Goal: Information Seeking & Learning: Learn about a topic

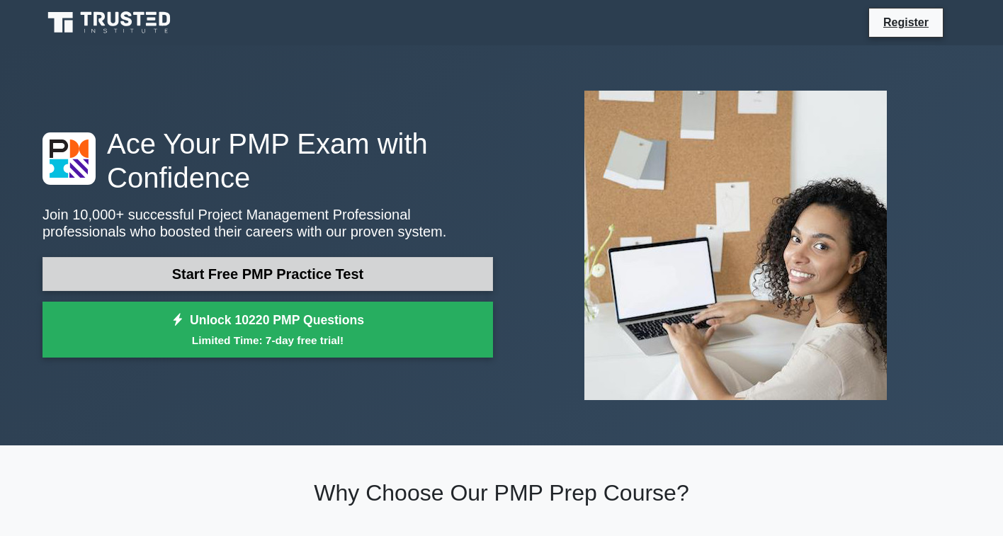
click at [270, 257] on link "Start Free PMP Practice Test" at bounding box center [268, 274] width 451 height 34
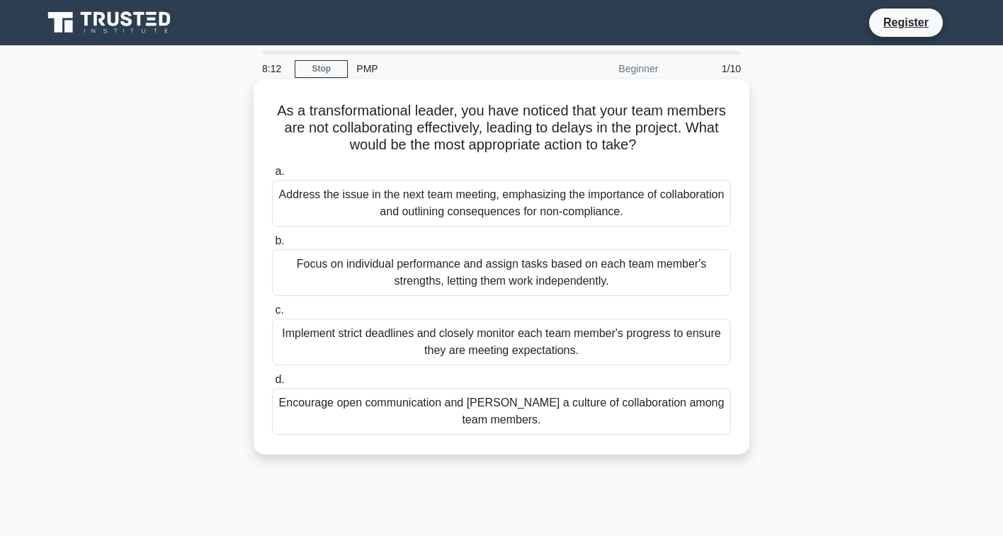
click at [473, 349] on div "Implement strict deadlines and closely monitor each team member's progress to e…" at bounding box center [501, 342] width 459 height 47
click at [272, 315] on input "c. Implement strict deadlines and closely monitor each team member's progress t…" at bounding box center [272, 310] width 0 height 9
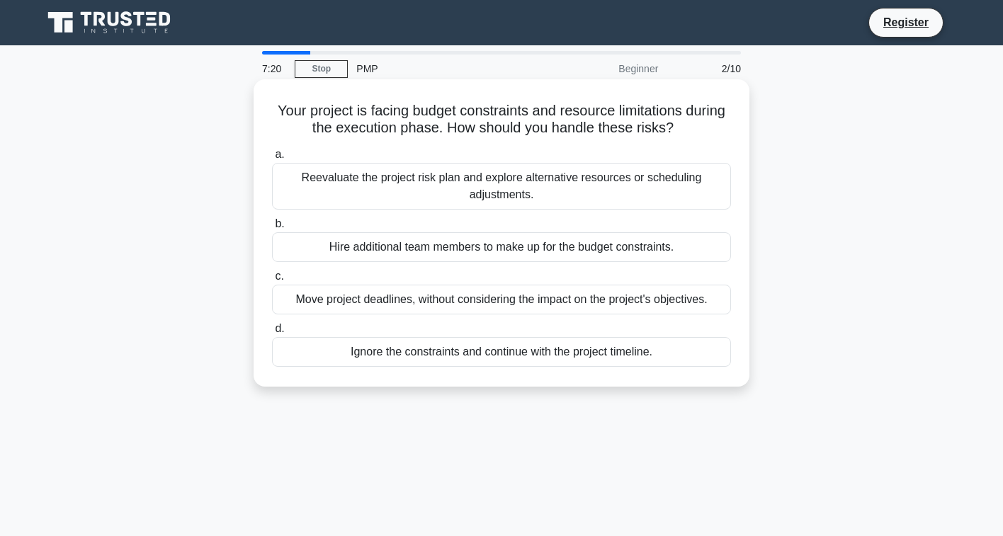
click at [462, 192] on div "Reevaluate the project risk plan and explore alternative resources or schedulin…" at bounding box center [501, 186] width 459 height 47
click at [272, 159] on input "a. Reevaluate the project risk plan and explore alternative resources or schedu…" at bounding box center [272, 154] width 0 height 9
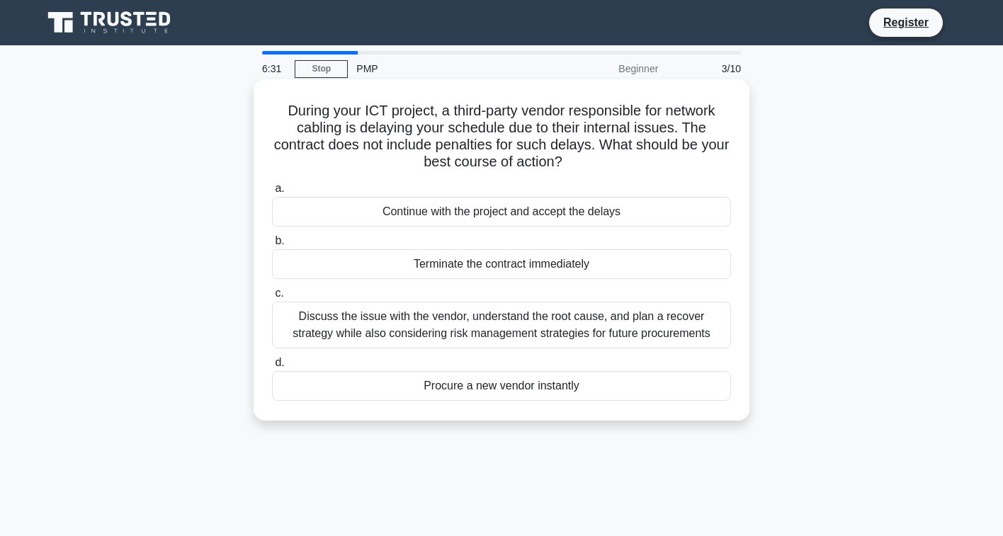
click at [437, 339] on div "Discuss the issue with the vendor, understand the root cause, and plan a recove…" at bounding box center [501, 325] width 459 height 47
click at [272, 298] on input "c. Discuss the issue with the vendor, understand the root cause, and plan a rec…" at bounding box center [272, 293] width 0 height 9
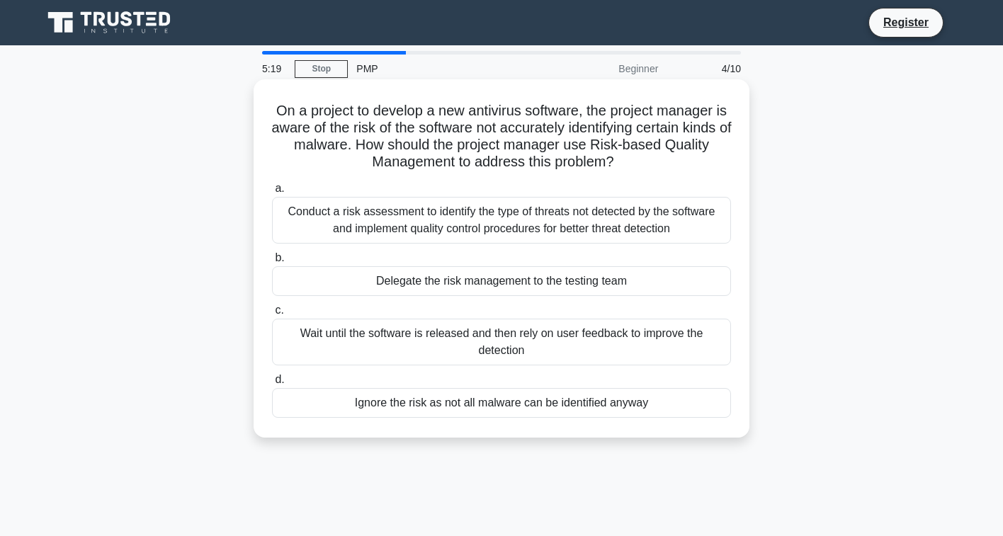
click at [395, 208] on div "Conduct a risk assessment to identify the type of threats not detected by the s…" at bounding box center [501, 220] width 459 height 47
click at [272, 193] on input "a. Conduct a risk assessment to identify the type of threats not detected by th…" at bounding box center [272, 188] width 0 height 9
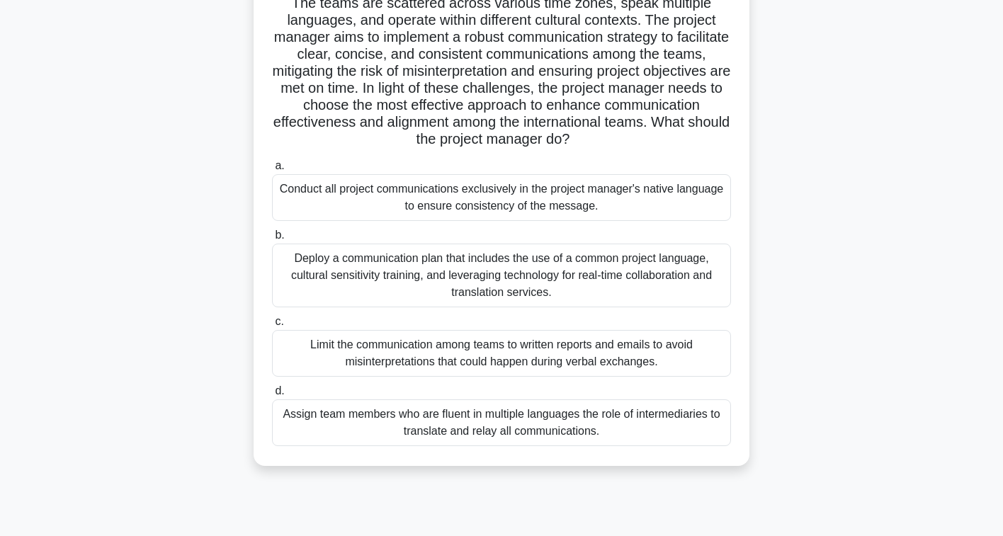
scroll to position [215, 0]
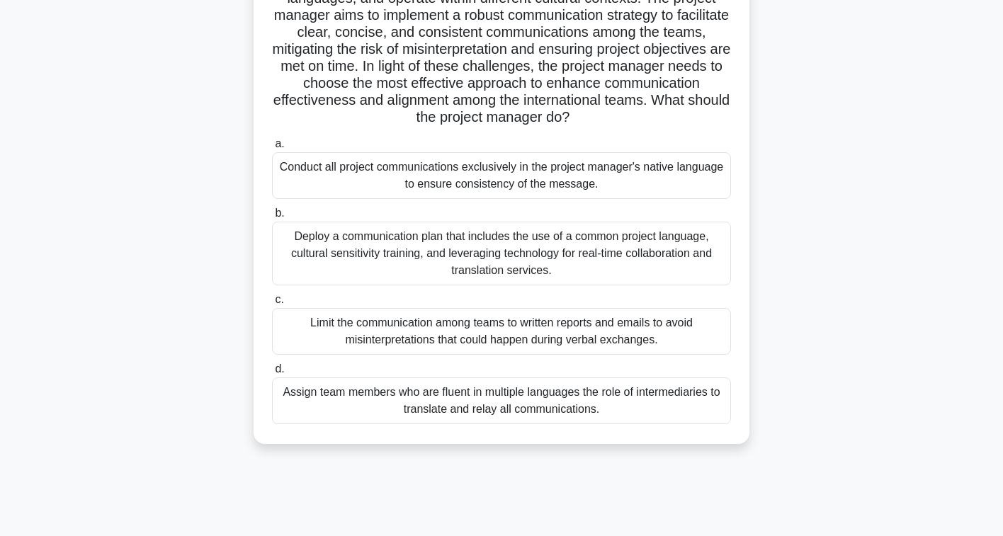
click at [478, 270] on div "Deploy a communication plan that includes the use of a common project language,…" at bounding box center [501, 254] width 459 height 64
click at [272, 218] on input "b. Deploy a communication plan that includes the use of a common project langua…" at bounding box center [272, 213] width 0 height 9
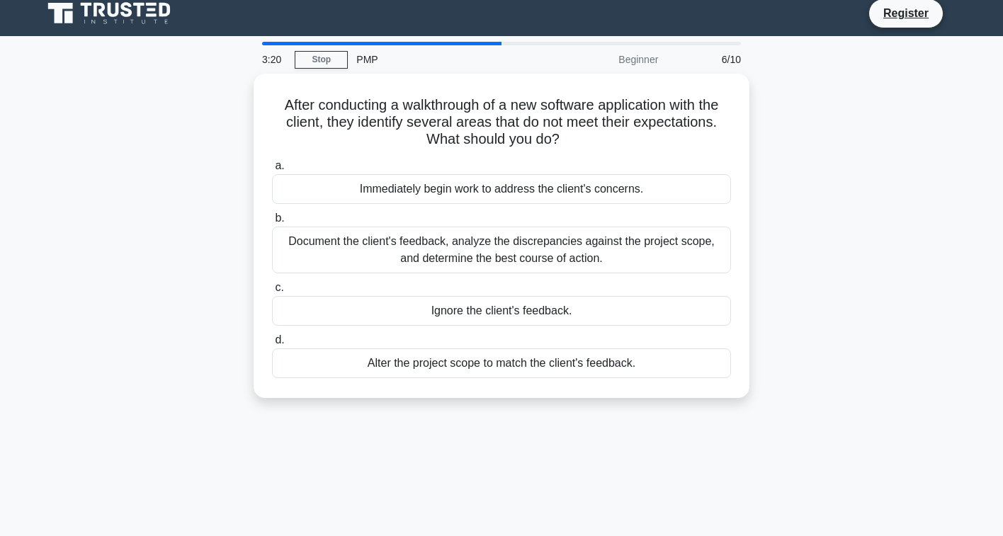
scroll to position [0, 0]
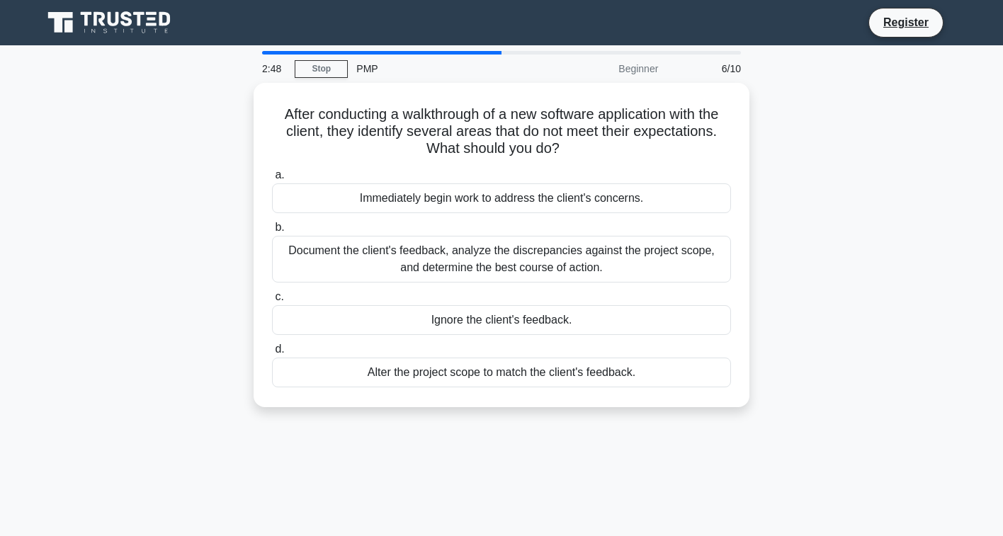
click at [478, 270] on div "Document the client's feedback, analyze the discrepancies against the project s…" at bounding box center [501, 259] width 459 height 47
click at [272, 232] on input "b. Document the client's feedback, analyze the discrepancies against the projec…" at bounding box center [272, 227] width 0 height 9
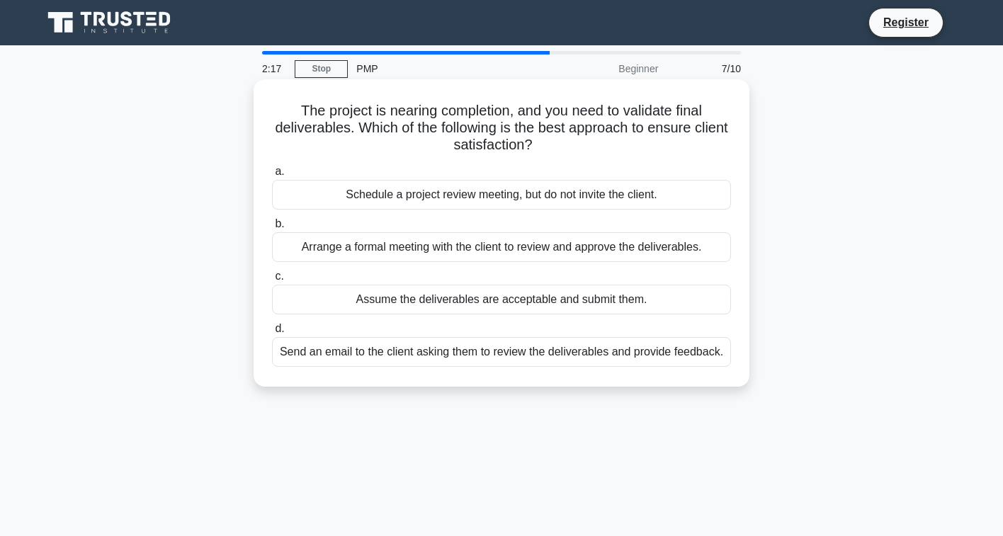
click at [483, 247] on div "Arrange a formal meeting with the client to review and approve the deliverables." at bounding box center [501, 247] width 459 height 30
click at [272, 229] on input "b. Arrange a formal meeting with the client to review and approve the deliverab…" at bounding box center [272, 224] width 0 height 9
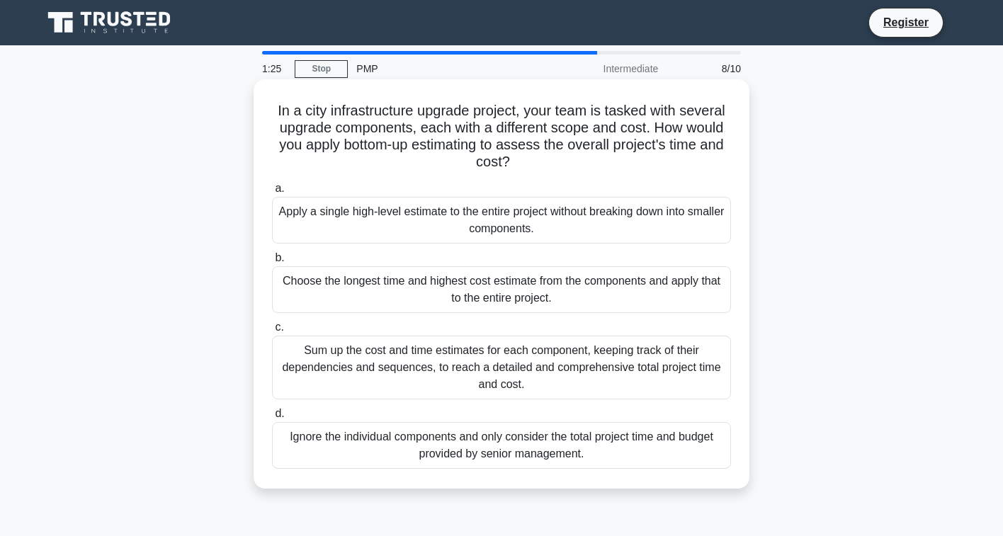
click at [427, 356] on div "Sum up the cost and time estimates for each component, keeping track of their d…" at bounding box center [501, 368] width 459 height 64
click at [272, 332] on input "c. Sum up the cost and time estimates for each component, keeping track of thei…" at bounding box center [272, 327] width 0 height 9
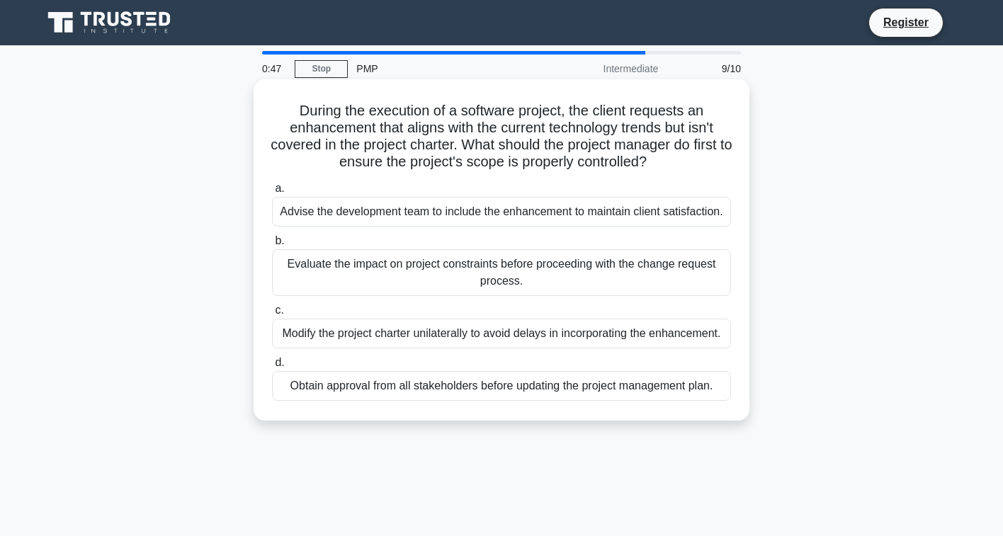
click at [469, 271] on div "Evaluate the impact on project constraints before proceeding with the change re…" at bounding box center [501, 272] width 459 height 47
click at [272, 246] on input "b. Evaluate the impact on project constraints before proceeding with the change…" at bounding box center [272, 241] width 0 height 9
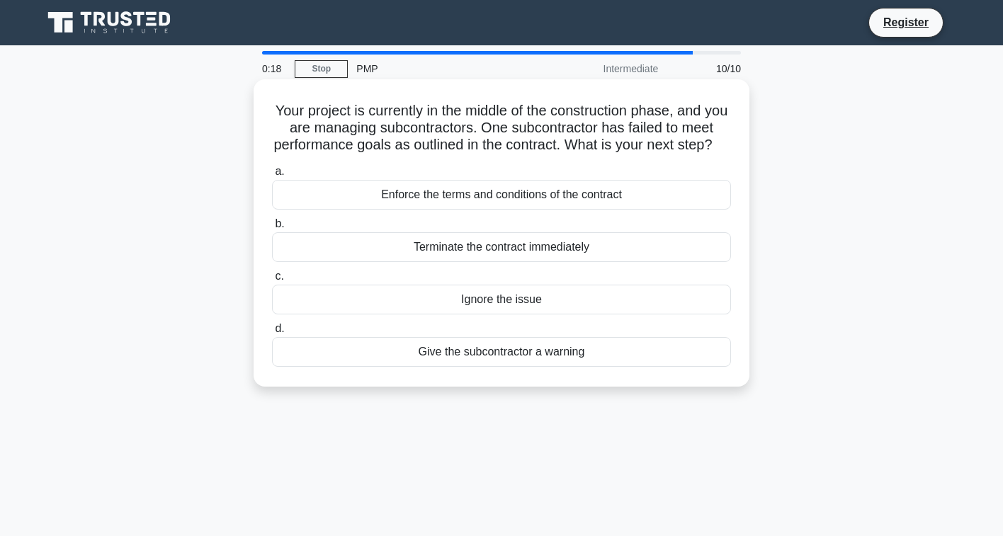
click at [482, 208] on div "Enforce the terms and conditions of the contract" at bounding box center [501, 195] width 459 height 30
click at [272, 176] on input "a. Enforce the terms and conditions of the contract" at bounding box center [272, 171] width 0 height 9
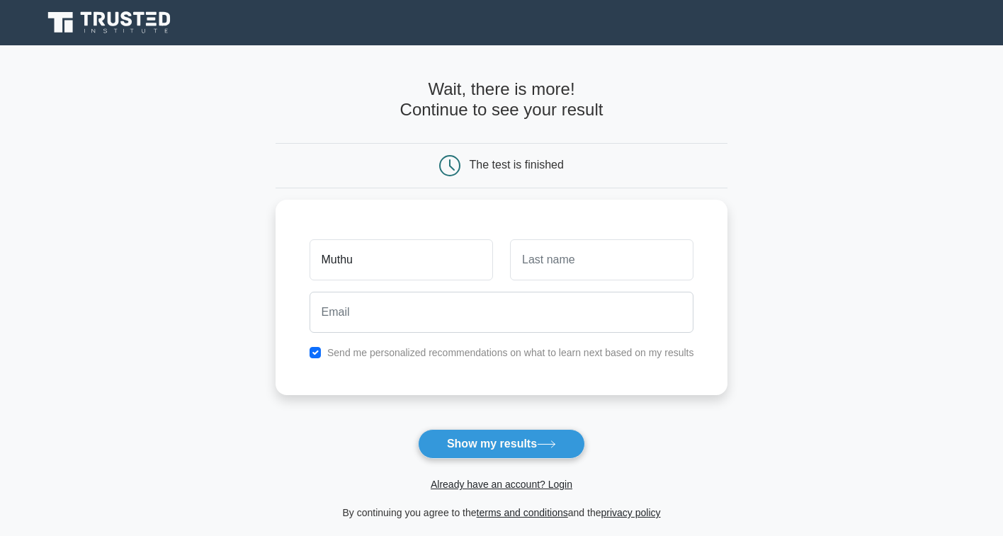
type input "Muthu"
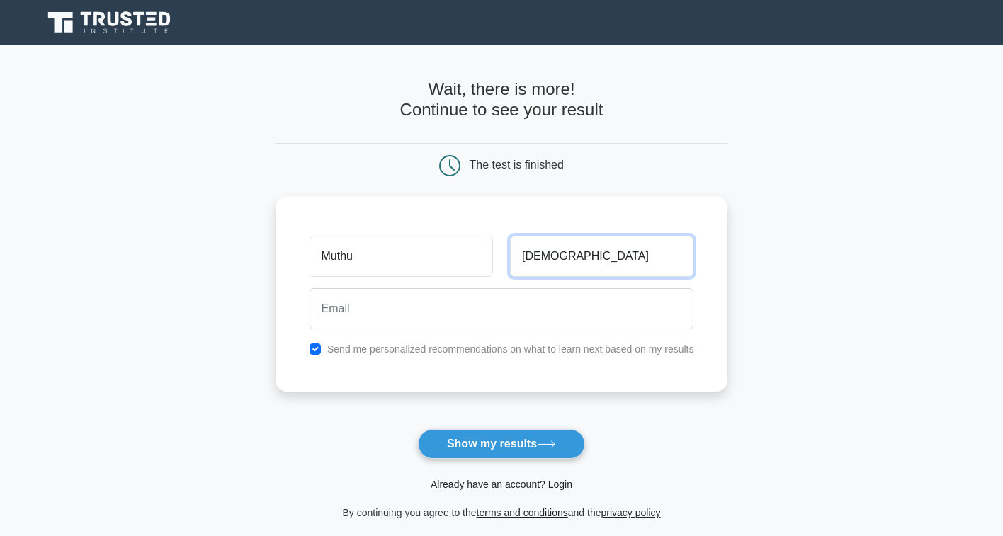
type input "Kumaran"
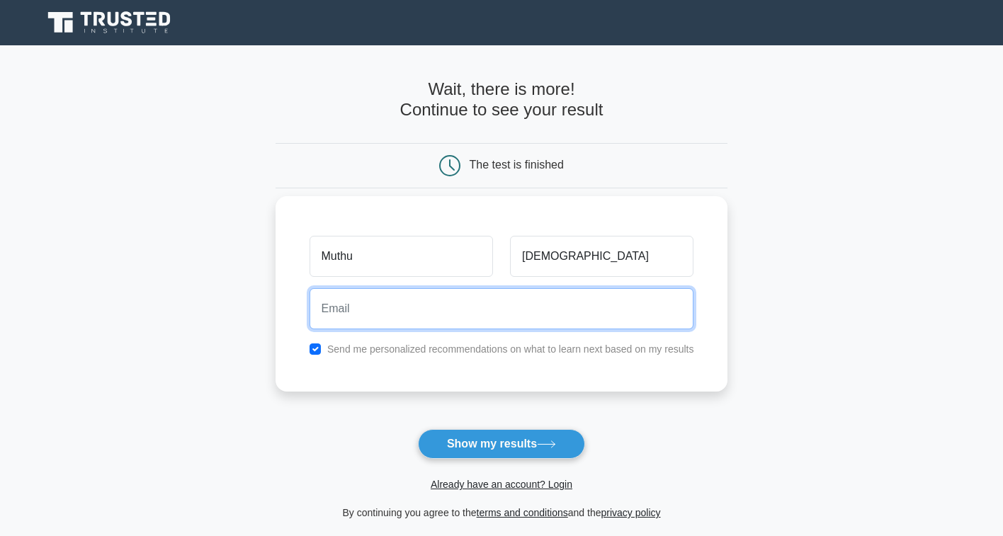
click at [428, 303] on input "email" at bounding box center [502, 308] width 385 height 41
type input "sabari105128@gmail.com"
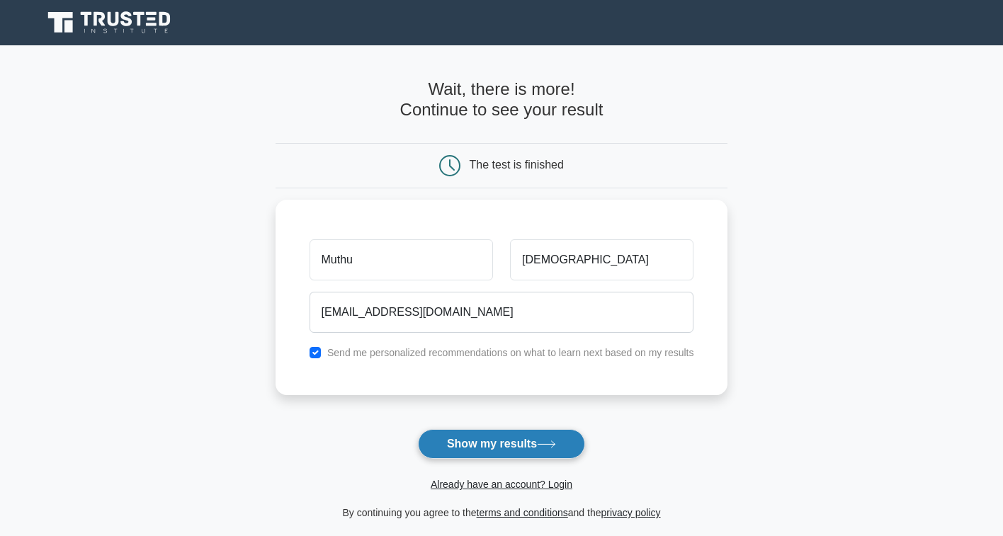
click at [518, 446] on button "Show my results" at bounding box center [501, 444] width 167 height 30
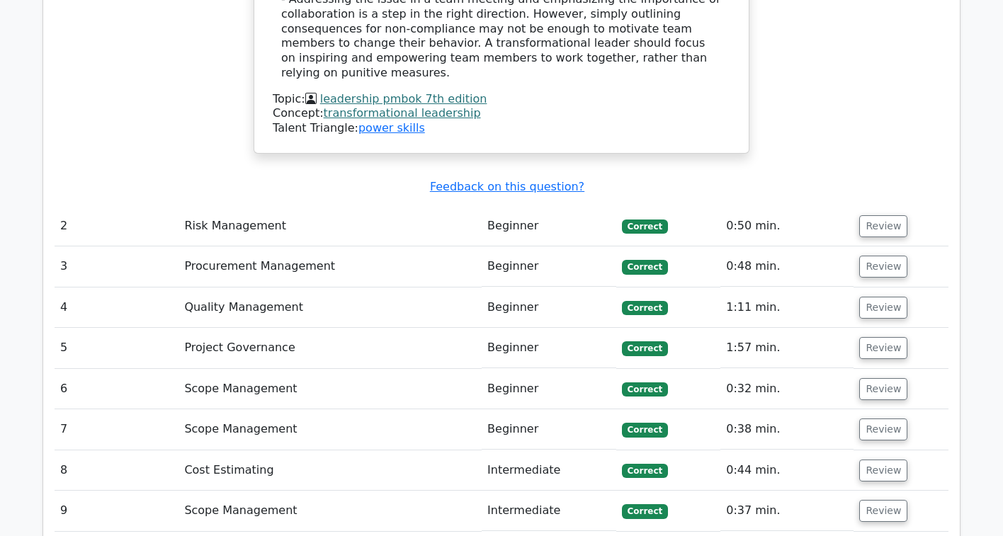
scroll to position [2056, 0]
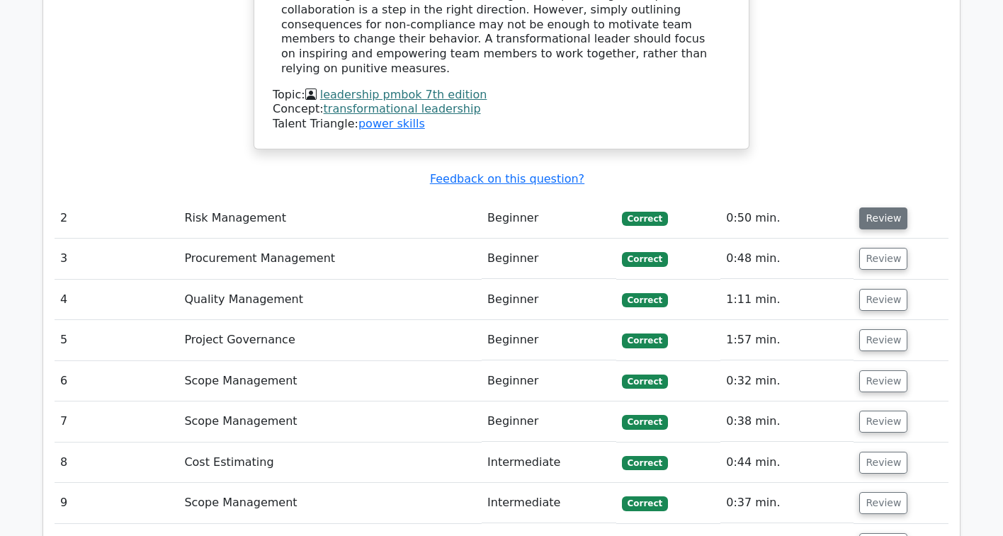
click at [894, 208] on button "Review" at bounding box center [883, 219] width 48 height 22
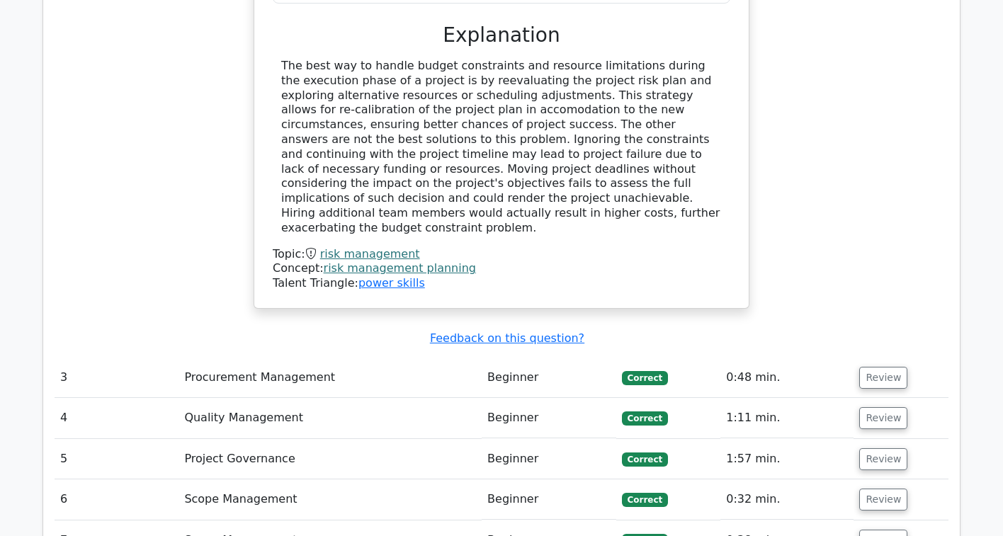
scroll to position [2590, 0]
click at [891, 366] on button "Review" at bounding box center [883, 377] width 48 height 22
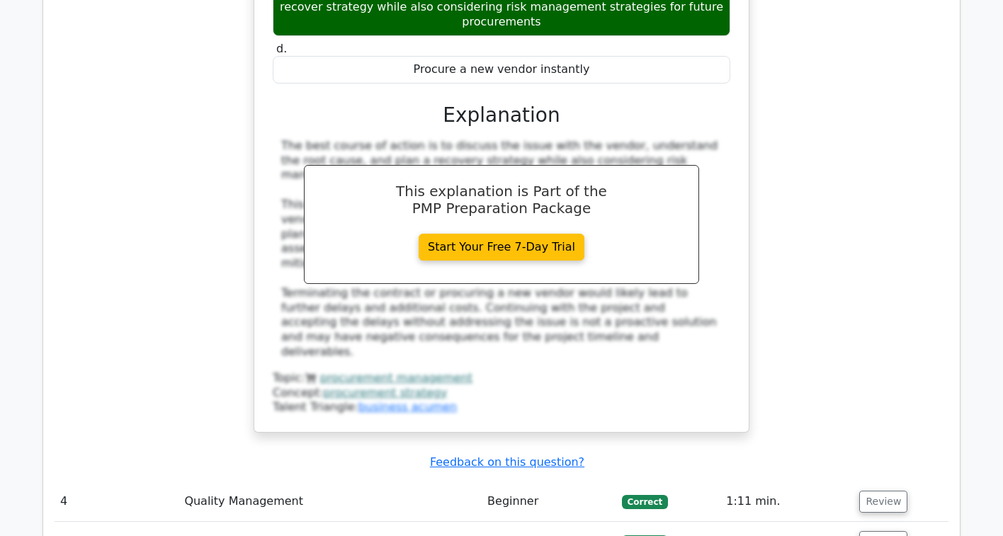
scroll to position [3221, 0]
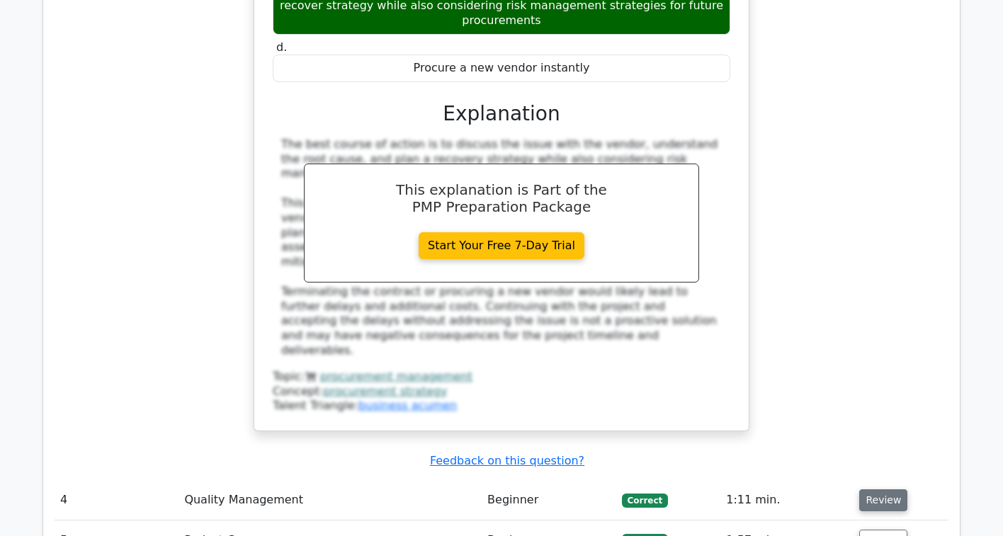
click at [886, 490] on button "Review" at bounding box center [883, 501] width 48 height 22
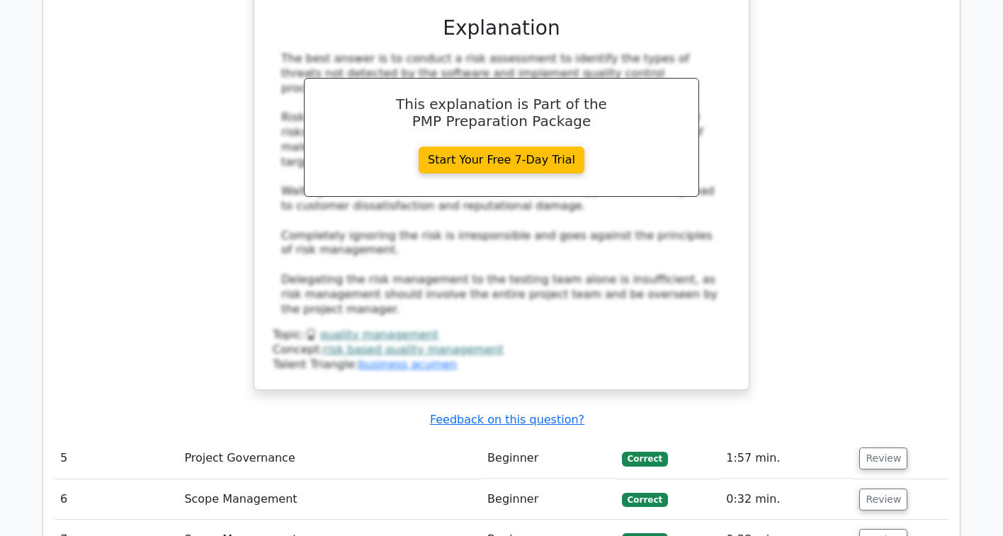
scroll to position [4060, 0]
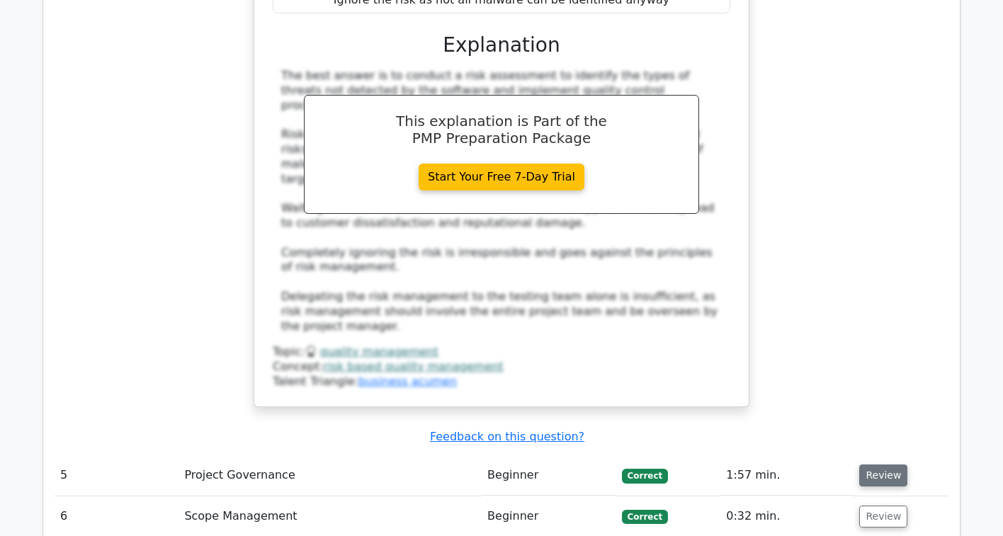
click at [896, 465] on button "Review" at bounding box center [883, 476] width 48 height 22
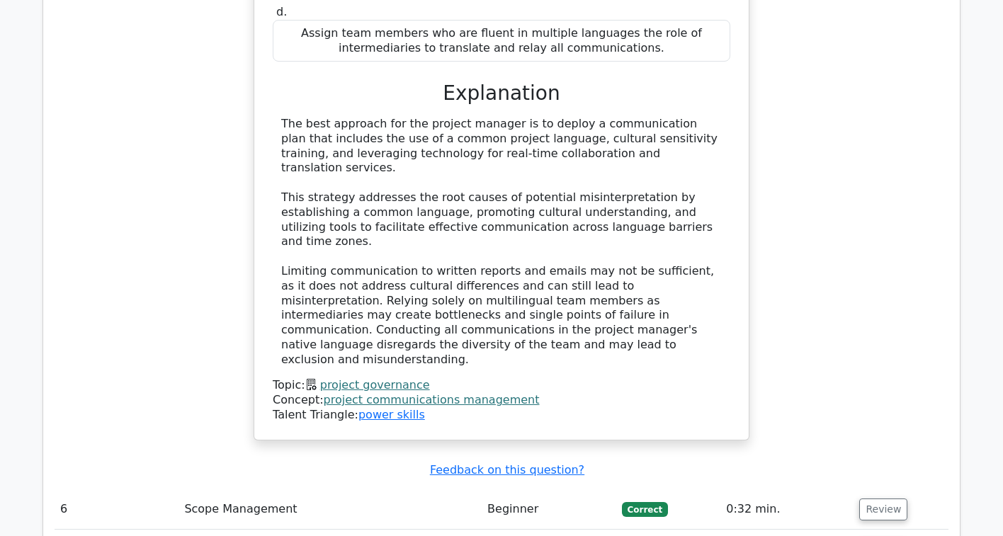
scroll to position [5060, 0]
click at [889, 497] on button "Review" at bounding box center [883, 508] width 48 height 22
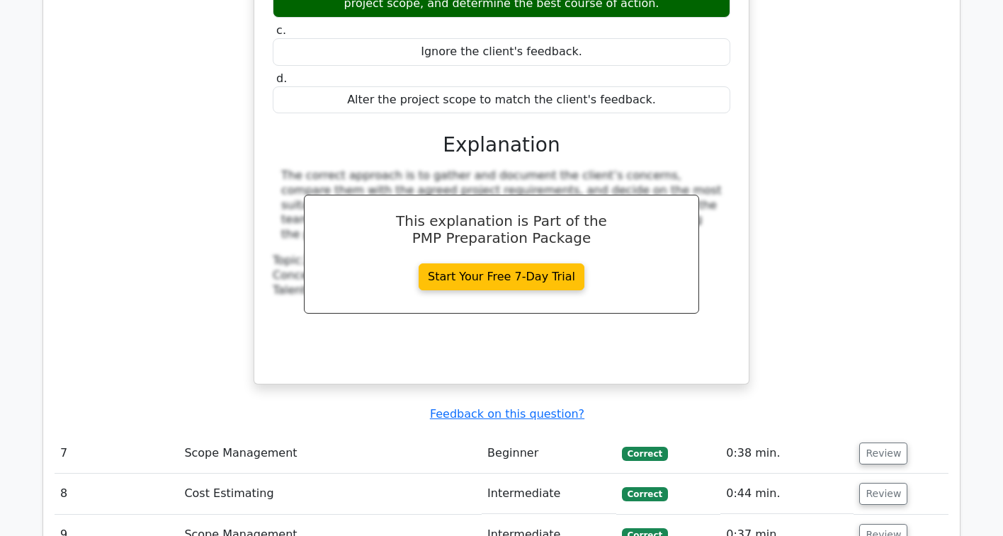
scroll to position [5733, 0]
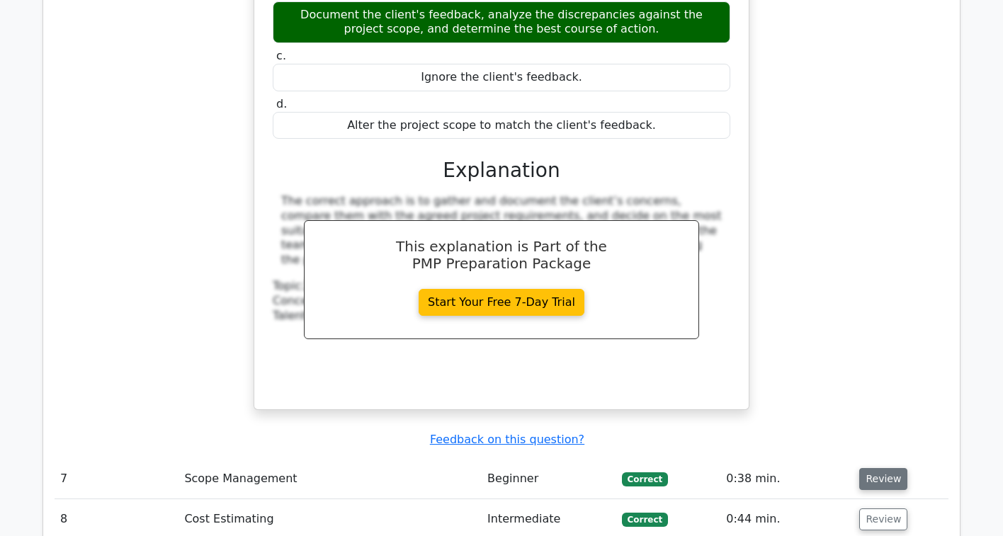
click at [879, 468] on button "Review" at bounding box center [883, 479] width 48 height 22
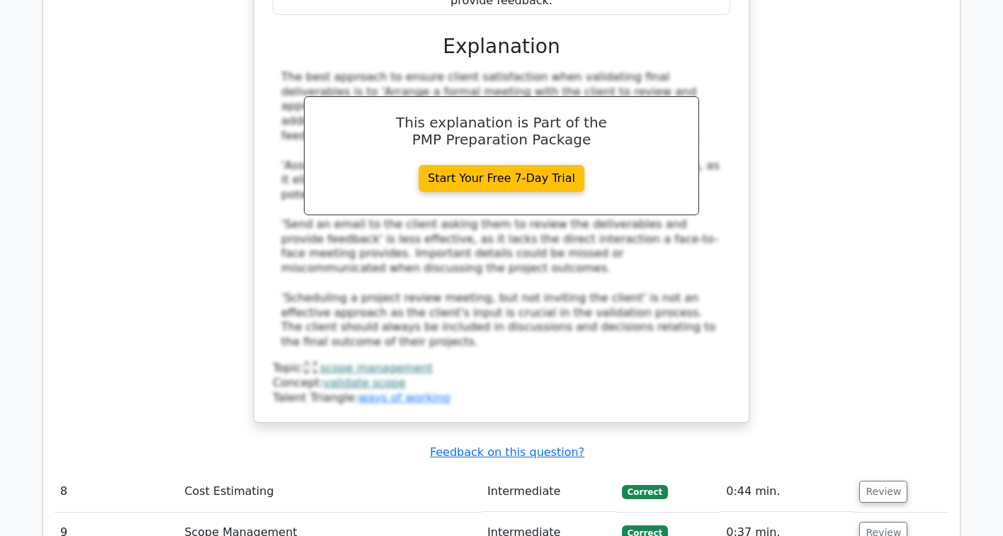
scroll to position [6530, 0]
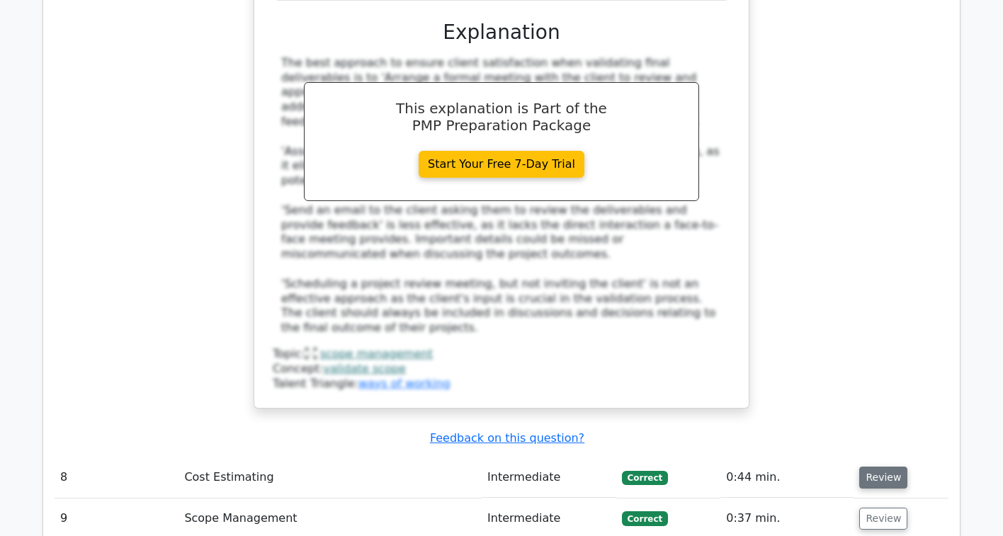
click at [897, 467] on button "Review" at bounding box center [883, 478] width 48 height 22
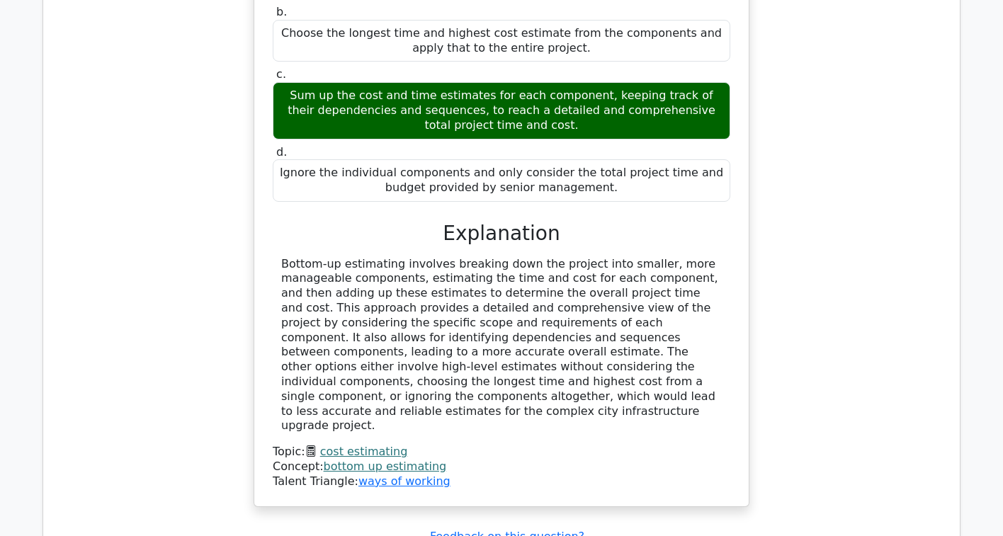
scroll to position [7192, 0]
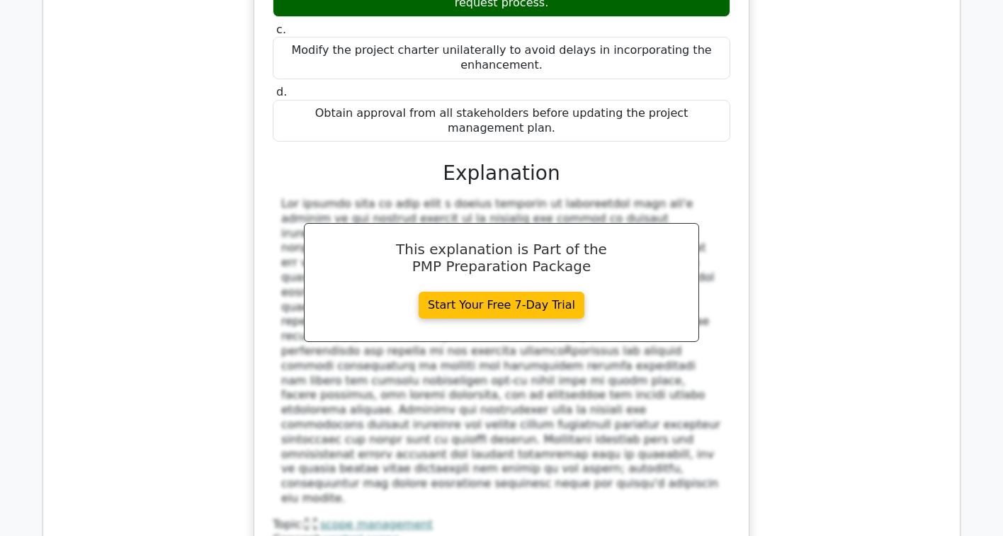
scroll to position [8015, 0]
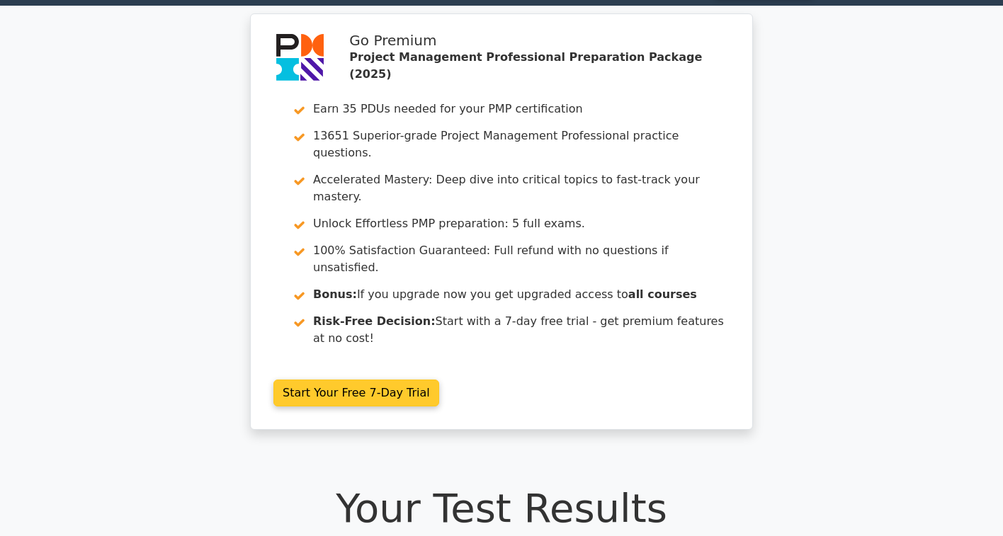
scroll to position [0, 0]
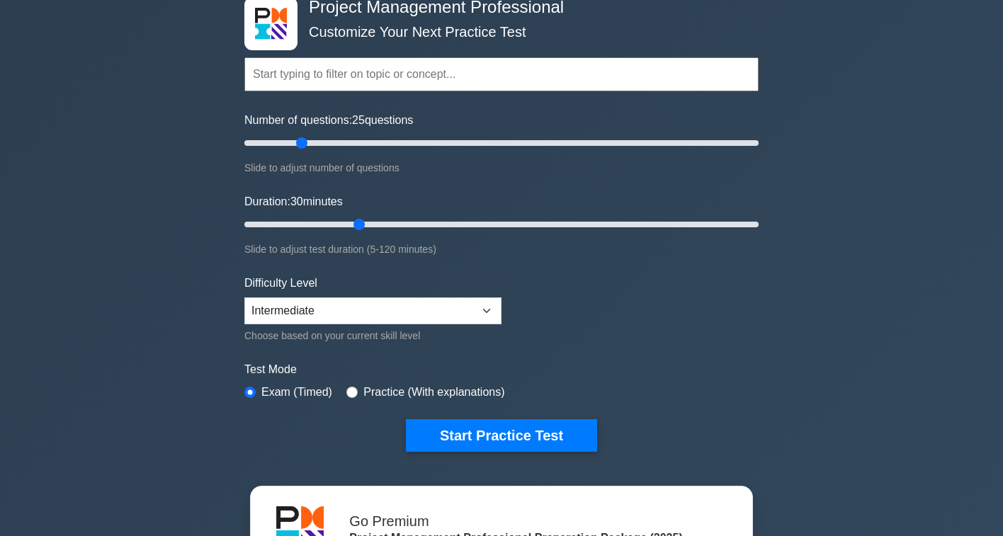
scroll to position [32, 0]
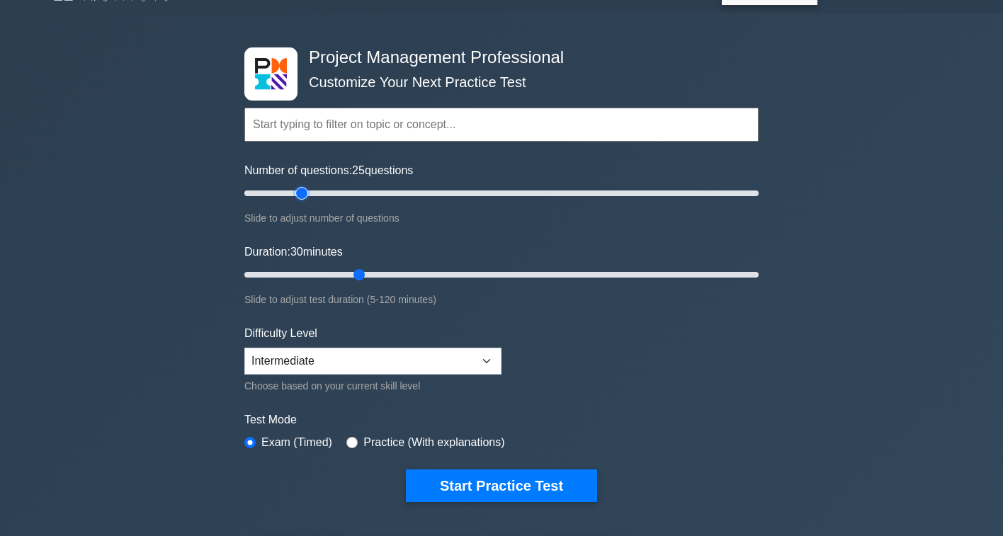
drag, startPoint x: 304, startPoint y: 191, endPoint x: 295, endPoint y: 191, distance: 8.5
click at [295, 191] on input "Number of questions: 25 questions" at bounding box center [501, 193] width 514 height 17
click at [324, 128] on input "text" at bounding box center [501, 125] width 514 height 34
drag, startPoint x: 304, startPoint y: 192, endPoint x: 255, endPoint y: 209, distance: 51.8
type input "5"
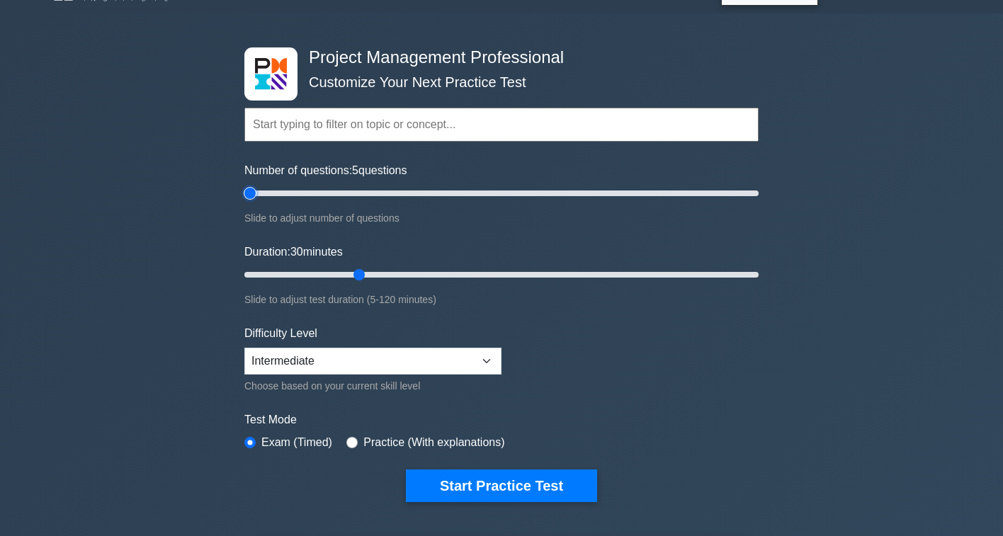
click at [255, 202] on input "Number of questions: 5 questions" at bounding box center [501, 193] width 514 height 17
click at [247, 195] on input "Number of questions: 5 questions" at bounding box center [501, 193] width 514 height 17
drag, startPoint x: 356, startPoint y: 276, endPoint x: 193, endPoint y: 276, distance: 163.0
type input "5"
click at [244, 276] on input "Duration: 5 minutes" at bounding box center [501, 274] width 514 height 17
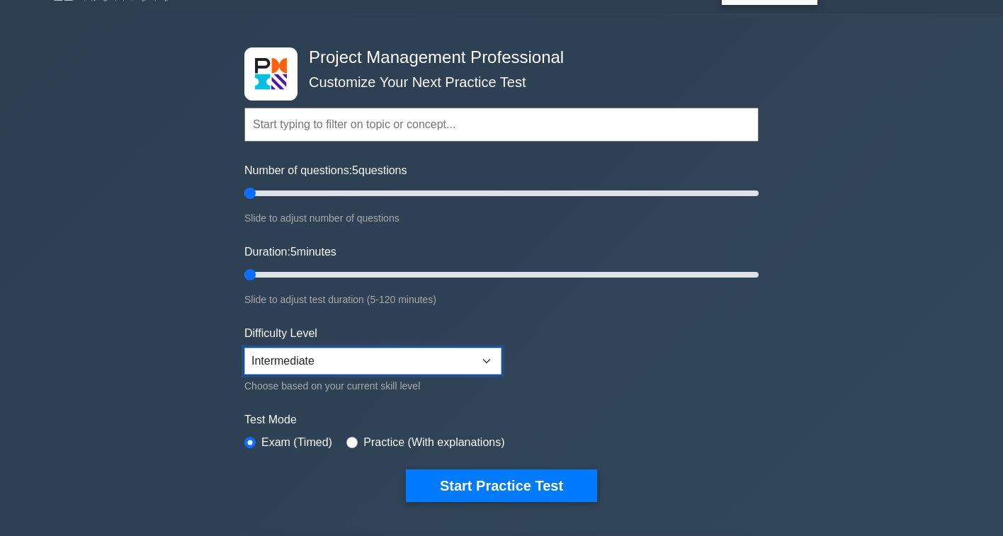
click at [427, 367] on select "Beginner Intermediate Expert" at bounding box center [372, 361] width 257 height 27
select select "expert"
click at [244, 348] on select "Beginner Intermediate Expert" at bounding box center [372, 361] width 257 height 27
drag, startPoint x: 251, startPoint y: 281, endPoint x: 271, endPoint y: 281, distance: 19.8
type input "10"
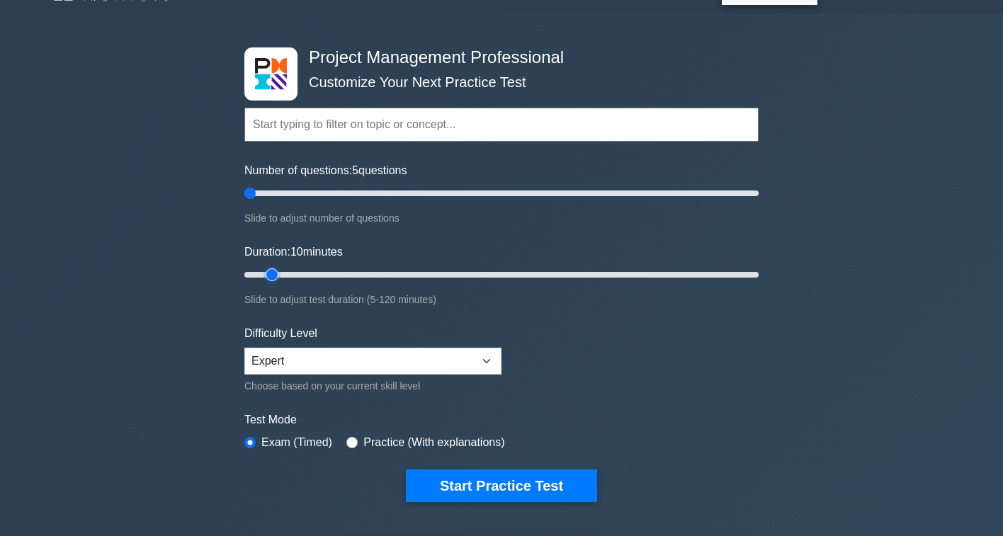
click at [271, 281] on input "Duration: 10 minutes" at bounding box center [501, 274] width 514 height 17
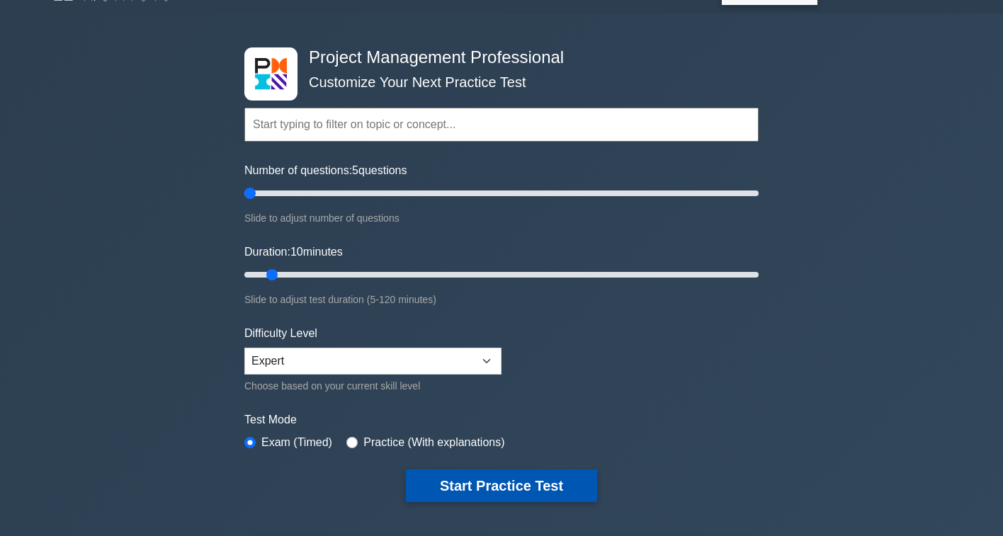
click at [427, 485] on button "Start Practice Test" at bounding box center [501, 486] width 191 height 33
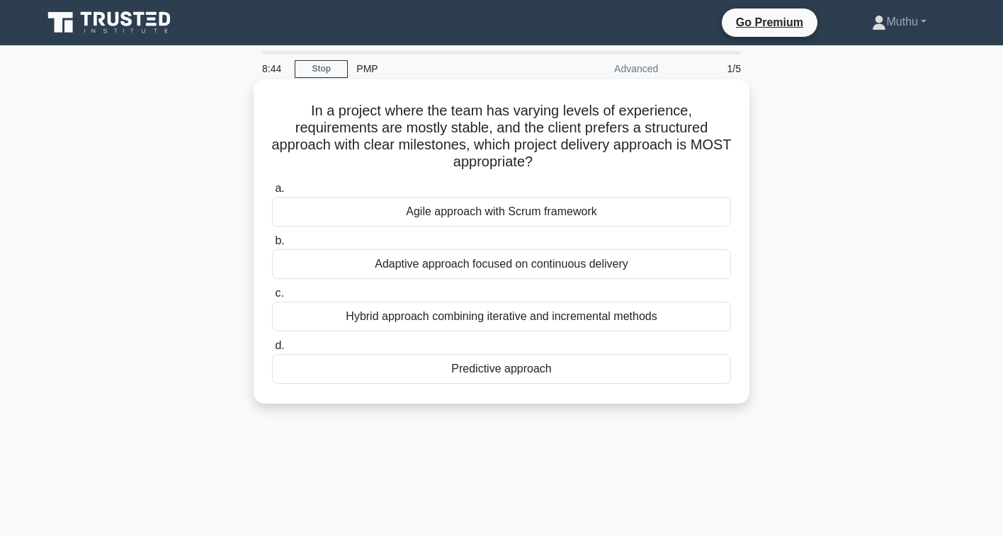
click at [461, 261] on div "Adaptive approach focused on continuous delivery" at bounding box center [501, 264] width 459 height 30
click at [272, 246] on input "b. Adaptive approach focused on continuous delivery" at bounding box center [272, 241] width 0 height 9
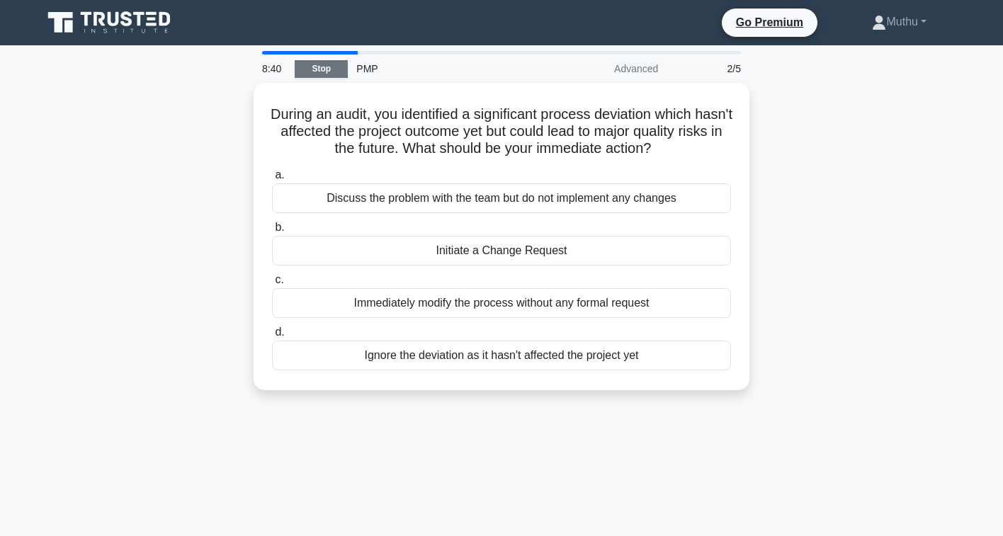
click at [314, 71] on link "Stop" at bounding box center [321, 69] width 53 height 18
